Goal: Browse casually

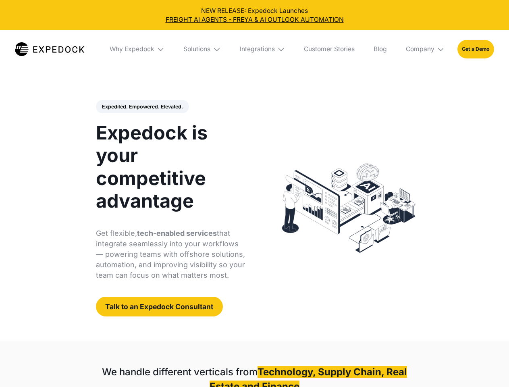
select select
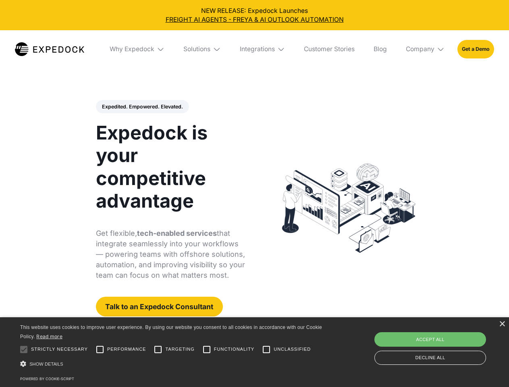
click at [255, 49] on div "Integrations" at bounding box center [257, 49] width 35 height 8
click at [138, 49] on div "Why Expedock" at bounding box center [125, 49] width 45 height 8
click at [203, 49] on div "Solutions" at bounding box center [190, 49] width 27 height 8
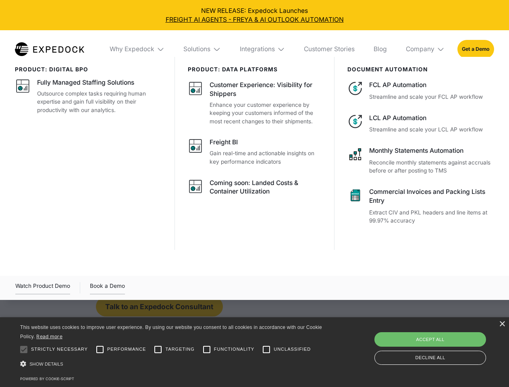
click at [263, 49] on div "Integrations" at bounding box center [257, 49] width 35 height 8
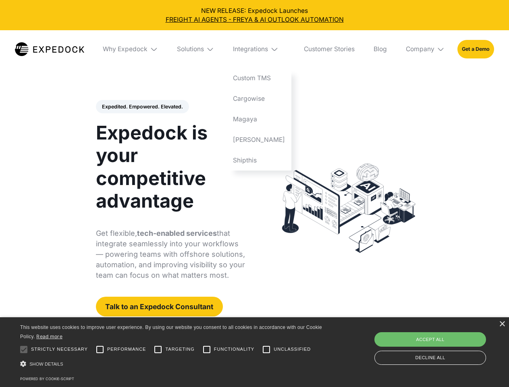
click at [426, 49] on div "Company" at bounding box center [420, 49] width 29 height 8
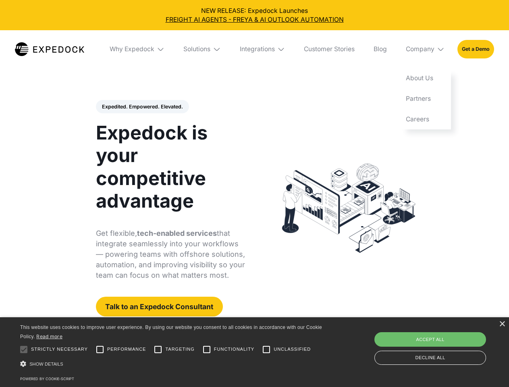
click at [142, 107] on div "Expedited. Empowered. Elevated. Automate Freight Document Extraction at 99.97% …" at bounding box center [171, 208] width 150 height 217
click at [24, 350] on div at bounding box center [24, 350] width 16 height 16
click at [100, 350] on input "Performance" at bounding box center [100, 350] width 16 height 16
checkbox input "true"
click at [158, 350] on input "Targeting" at bounding box center [158, 350] width 16 height 16
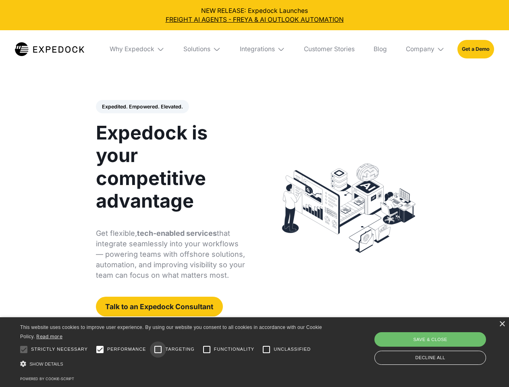
checkbox input "true"
click at [207, 350] on input "Functionality" at bounding box center [207, 350] width 16 height 16
checkbox input "true"
